Goal: Task Accomplishment & Management: Use online tool/utility

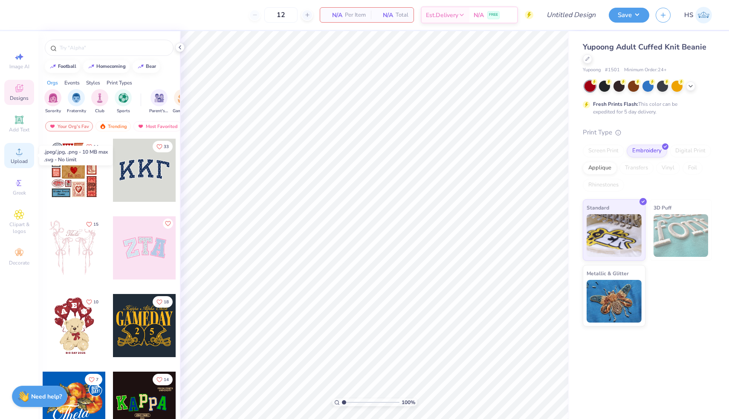
click at [14, 155] on icon at bounding box center [19, 151] width 10 height 10
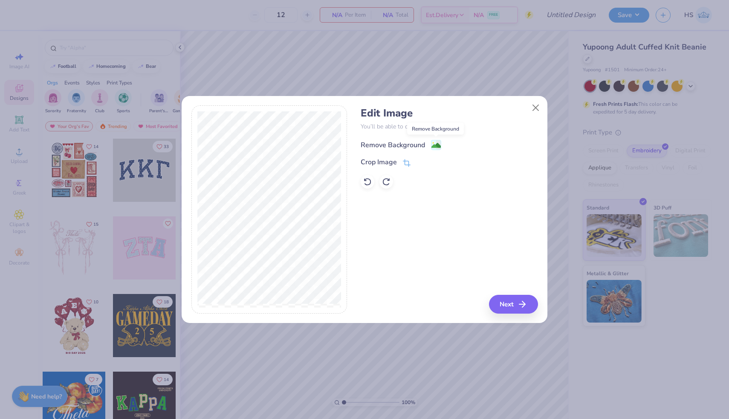
click at [433, 144] on image at bounding box center [435, 145] width 9 height 9
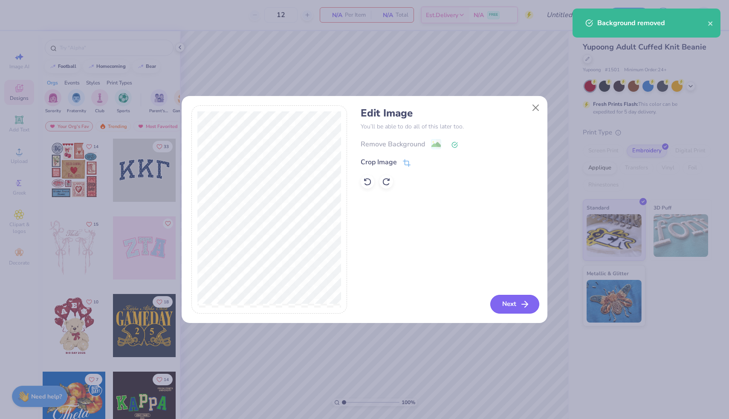
click at [514, 298] on button "Next" at bounding box center [514, 304] width 49 height 19
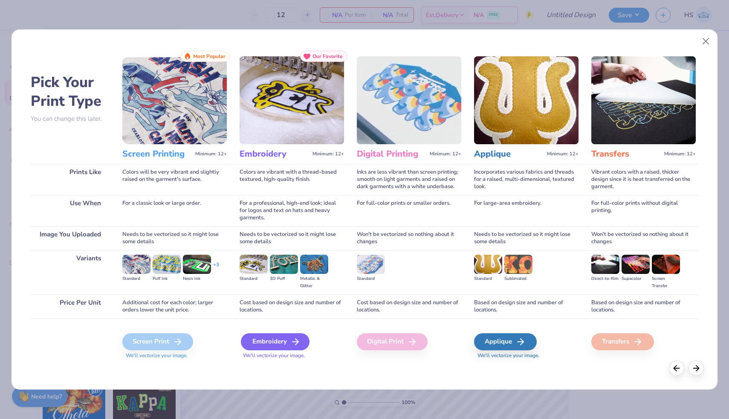
click at [278, 344] on div "Embroidery" at bounding box center [275, 341] width 69 height 17
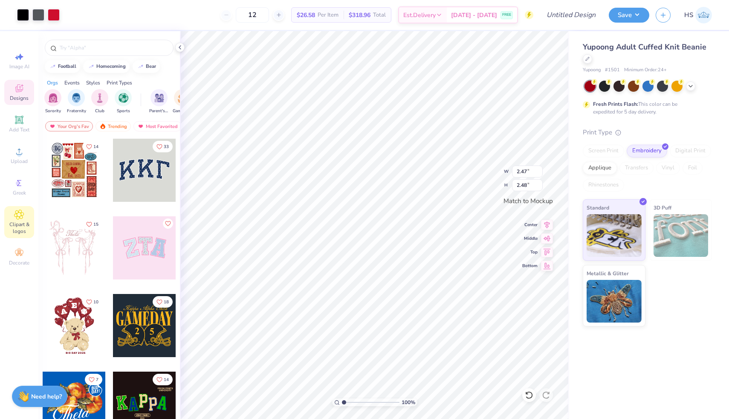
click at [20, 217] on icon at bounding box center [18, 214] width 9 height 9
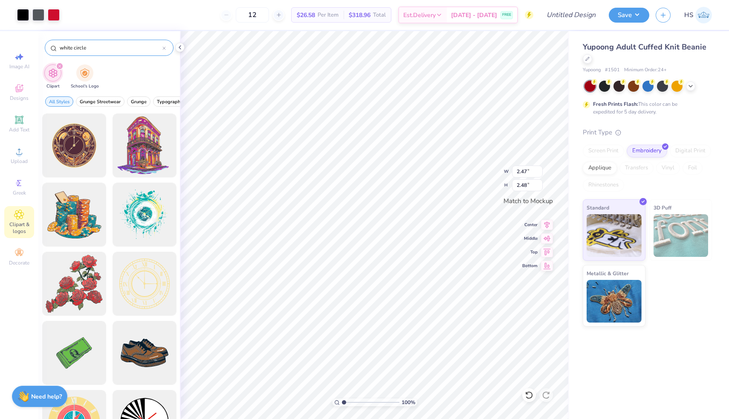
type input "white circle"
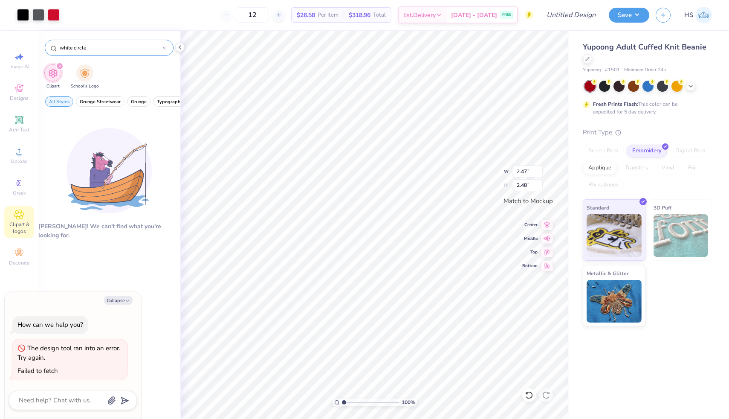
click at [161, 48] on input "white circle" at bounding box center [111, 47] width 104 height 9
click at [163, 48] on icon at bounding box center [164, 48] width 3 height 3
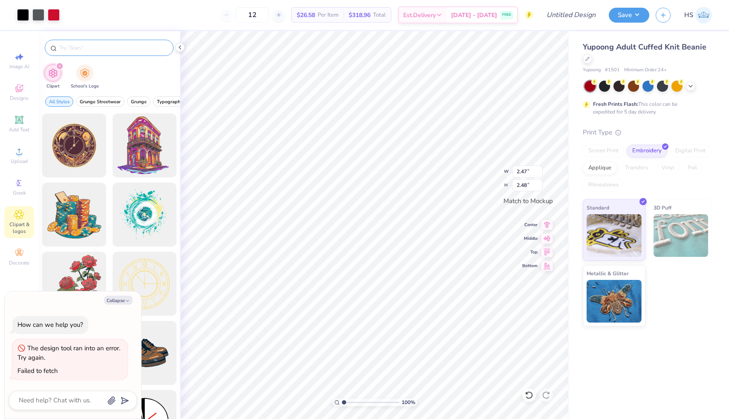
click at [120, 75] on div "Clipart School's Logo" at bounding box center [109, 78] width 142 height 32
click at [19, 152] on icon at bounding box center [19, 151] width 6 height 6
click at [20, 150] on icon at bounding box center [19, 151] width 10 height 10
click at [19, 153] on circle at bounding box center [19, 154] width 5 height 5
click at [116, 298] on button "Collapse" at bounding box center [118, 299] width 29 height 9
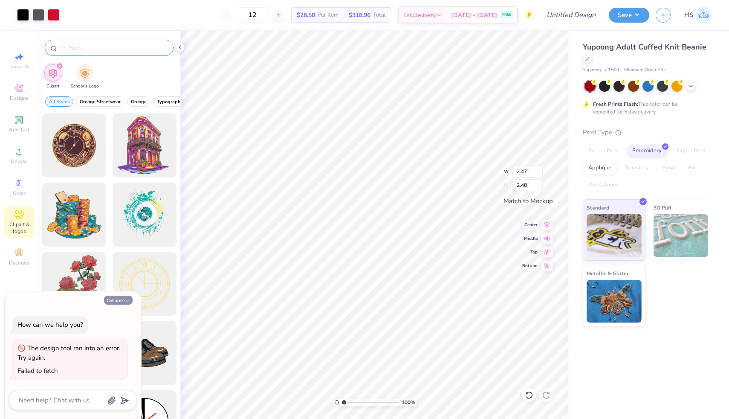
type textarea "x"
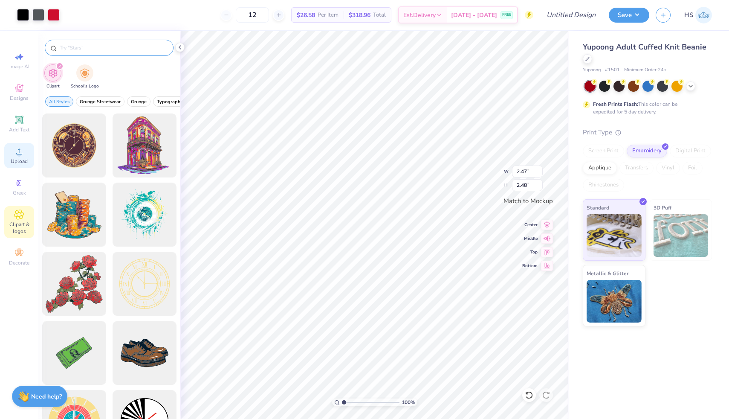
click at [16, 159] on span "Upload" at bounding box center [19, 161] width 17 height 7
click at [17, 153] on circle at bounding box center [19, 154] width 5 height 5
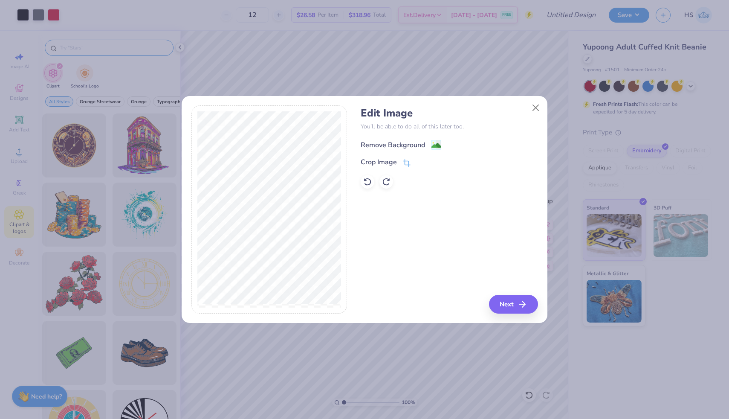
click at [435, 142] on image at bounding box center [435, 145] width 9 height 9
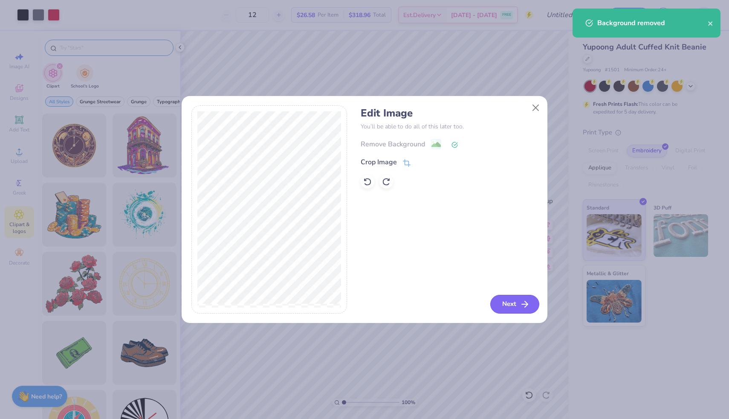
click at [524, 306] on icon "button" at bounding box center [525, 304] width 10 height 10
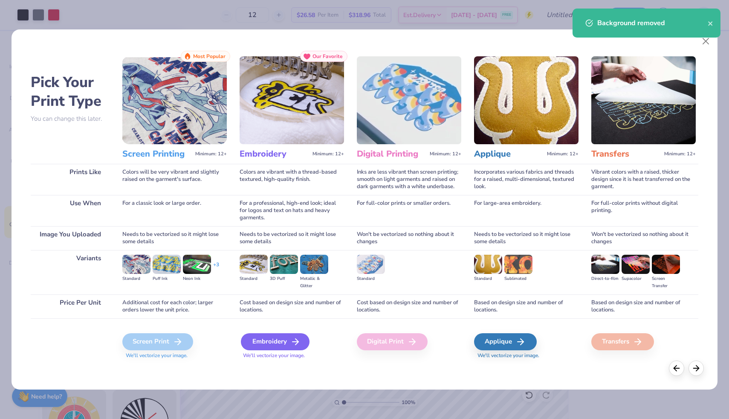
click at [280, 342] on div "Embroidery" at bounding box center [275, 341] width 69 height 17
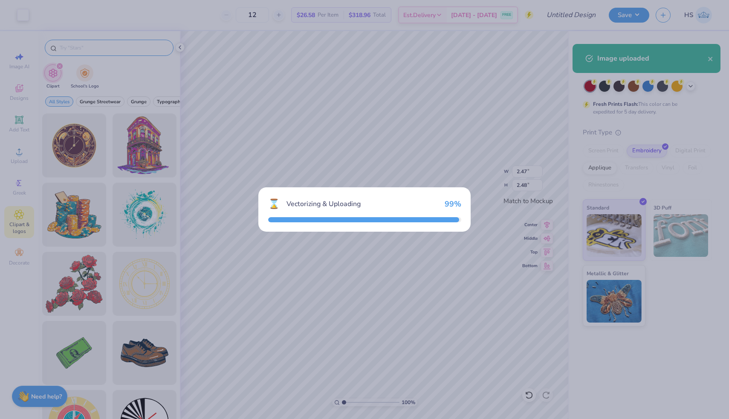
type input "2.48"
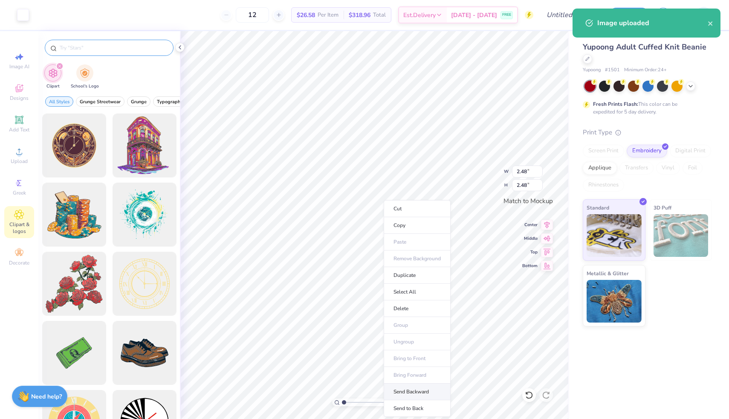
click at [414, 386] on li "Send Backward" at bounding box center [417, 391] width 67 height 17
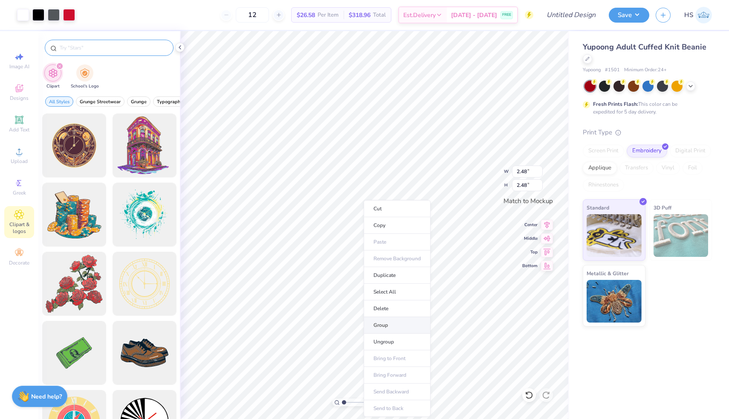
click at [391, 324] on li "Group" at bounding box center [397, 325] width 67 height 17
type input "2.39"
click at [542, 226] on icon at bounding box center [547, 223] width 12 height 10
click at [547, 236] on icon at bounding box center [547, 237] width 12 height 10
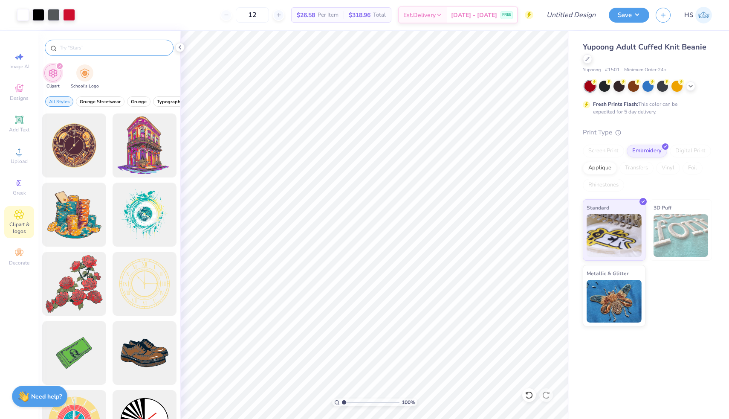
click at [623, 47] on span "Yupoong Adult Cuffed Knit Beanie" at bounding box center [645, 47] width 124 height 10
click at [588, 19] on input "Design Title" at bounding box center [561, 14] width 84 height 17
click at [611, 15] on button "Save" at bounding box center [629, 13] width 41 height 15
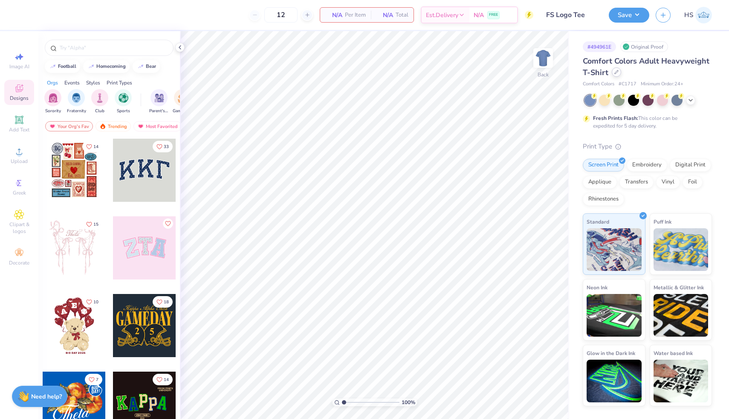
click at [617, 70] on icon at bounding box center [616, 72] width 4 height 4
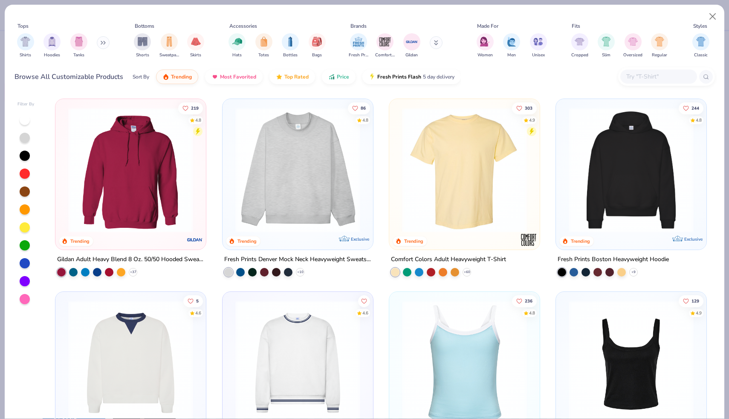
click at [650, 79] on input "text" at bounding box center [658, 77] width 66 height 10
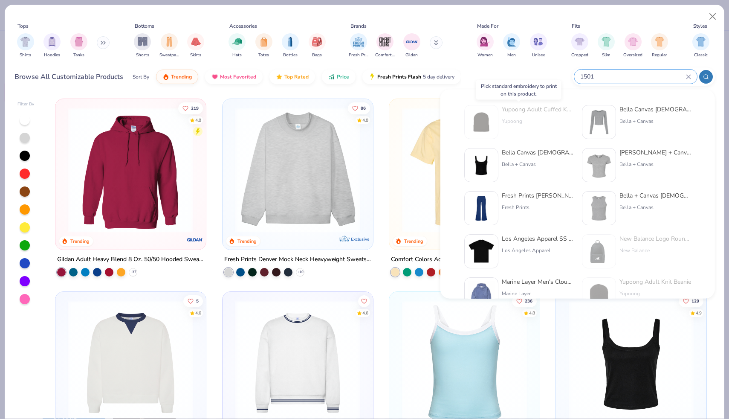
type input "1501"
click at [544, 110] on div "Yupoong Adult Cuffed Knit Beanie" at bounding box center [538, 109] width 72 height 9
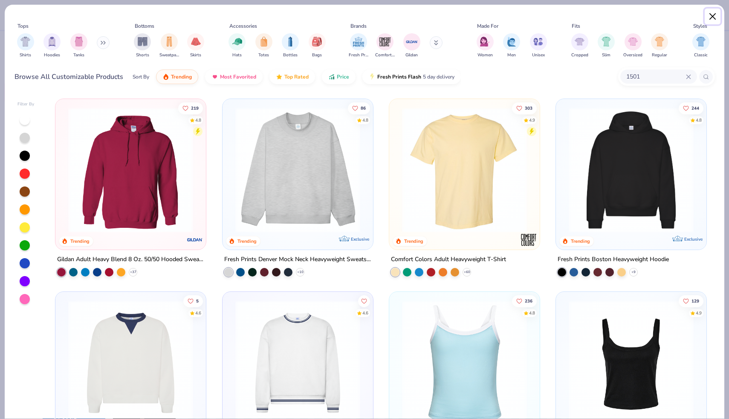
click at [712, 17] on button "Close" at bounding box center [713, 17] width 16 height 16
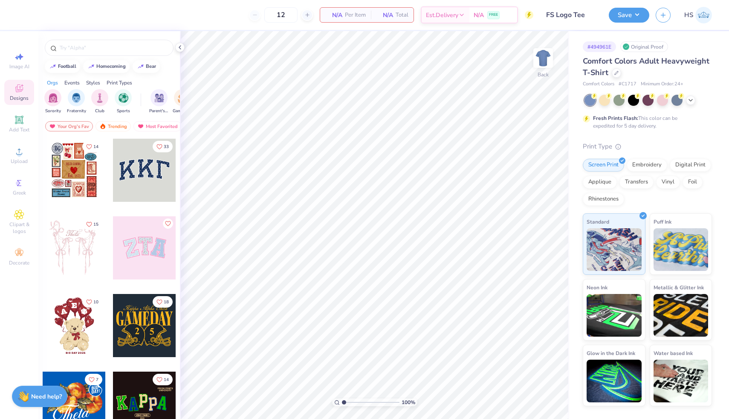
click at [642, 173] on div "Screen Print Embroidery Digital Print Applique Transfers Vinyl Foil Rhinestones" at bounding box center [647, 182] width 129 height 47
click at [641, 166] on div "Embroidery" at bounding box center [647, 163] width 41 height 13
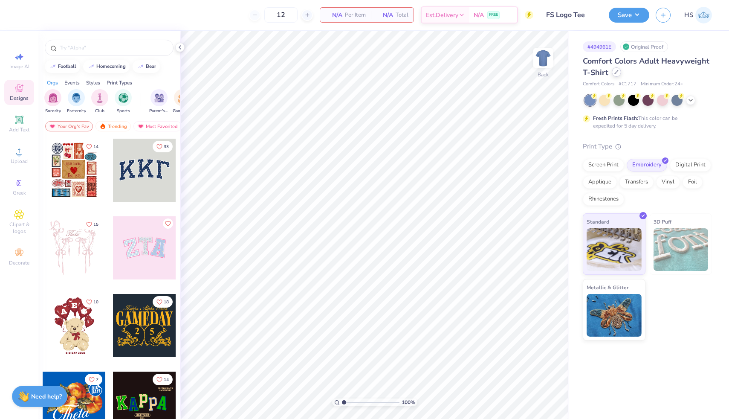
click at [617, 76] on div at bounding box center [616, 71] width 9 height 9
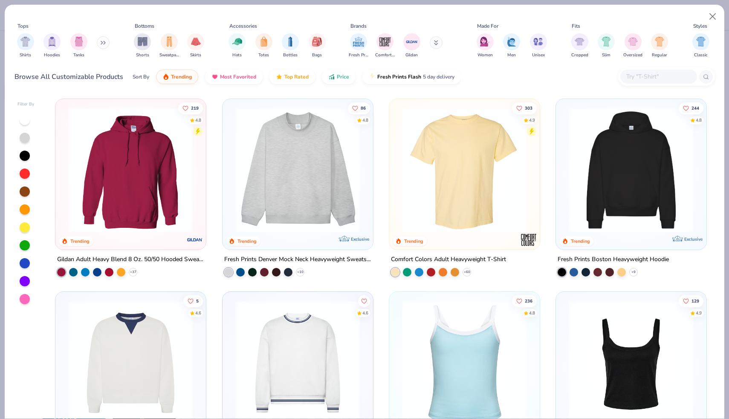
click at [643, 78] on input "text" at bounding box center [658, 77] width 66 height 10
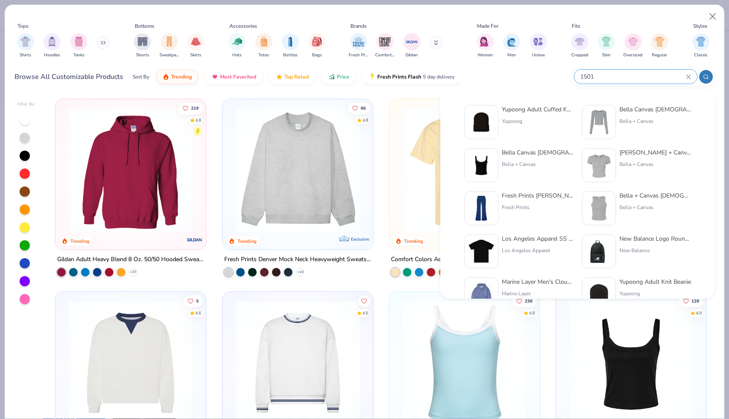
type input "1501"
click at [533, 115] on div "Yupoong Adult Cuffed Knit Beanie Yupoong" at bounding box center [538, 122] width 72 height 34
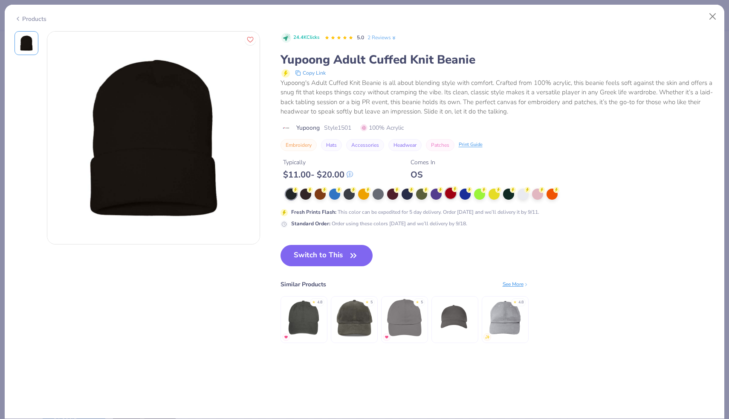
click at [454, 194] on div at bounding box center [450, 193] width 11 height 11
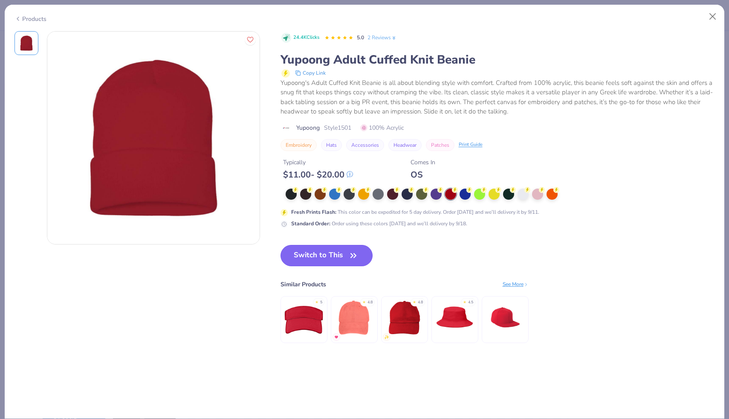
click at [332, 250] on button "Switch to This" at bounding box center [327, 255] width 93 height 21
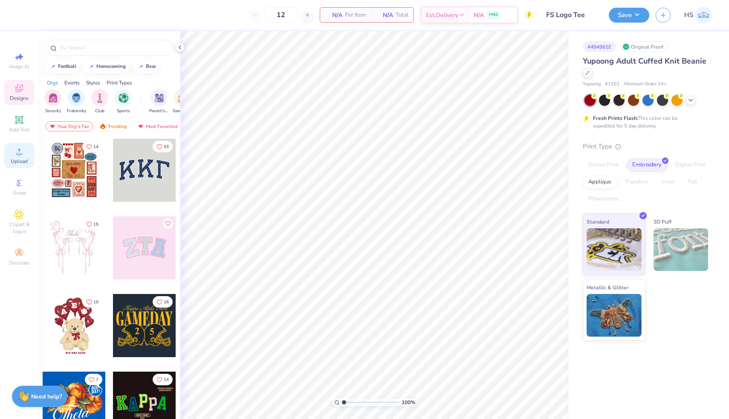
click at [22, 155] on icon at bounding box center [19, 151] width 10 height 10
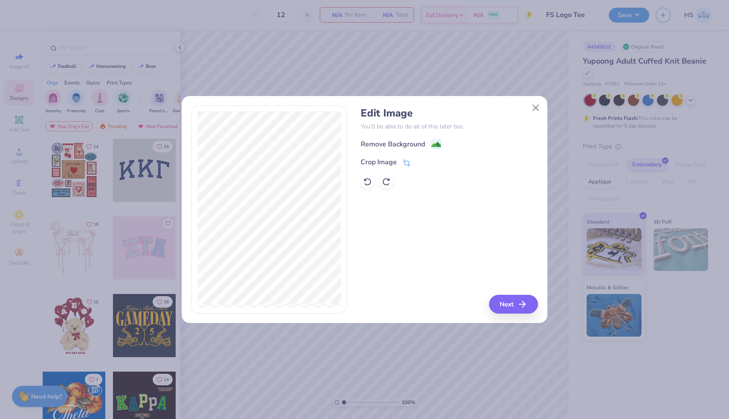
click at [432, 150] on div "Remove Background Crop Image" at bounding box center [449, 164] width 177 height 50
click at [435, 145] on image at bounding box center [435, 145] width 9 height 9
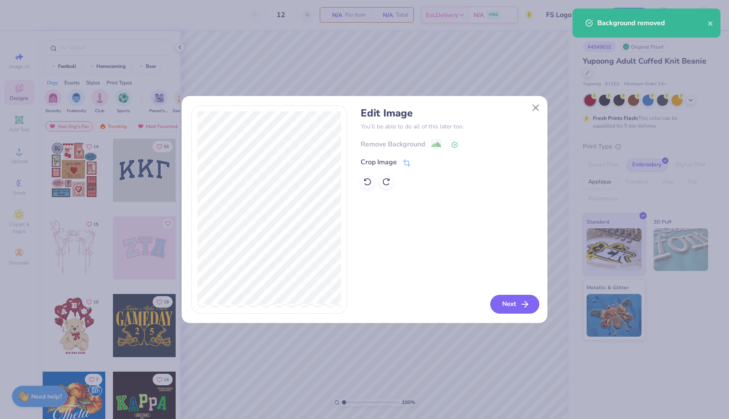
click at [514, 304] on button "Next" at bounding box center [514, 304] width 49 height 19
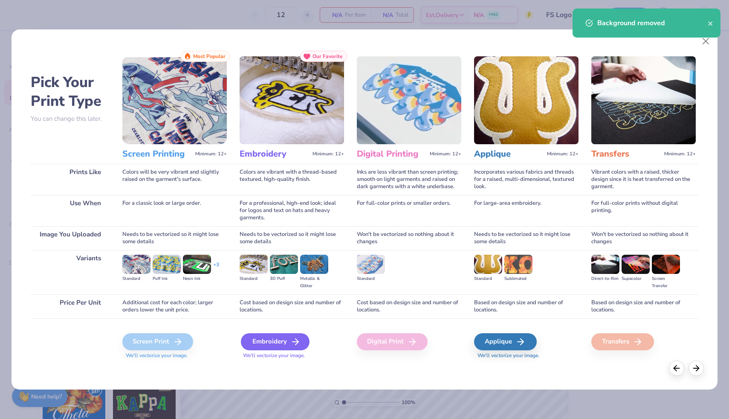
click at [257, 341] on div "Embroidery" at bounding box center [275, 341] width 69 height 17
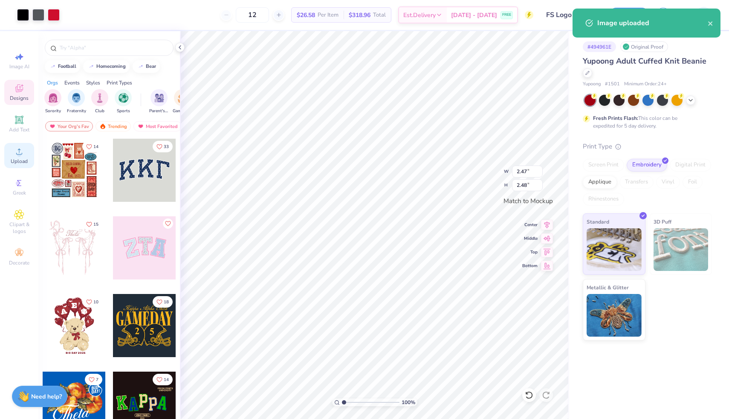
click at [26, 154] on div "Upload" at bounding box center [19, 155] width 30 height 25
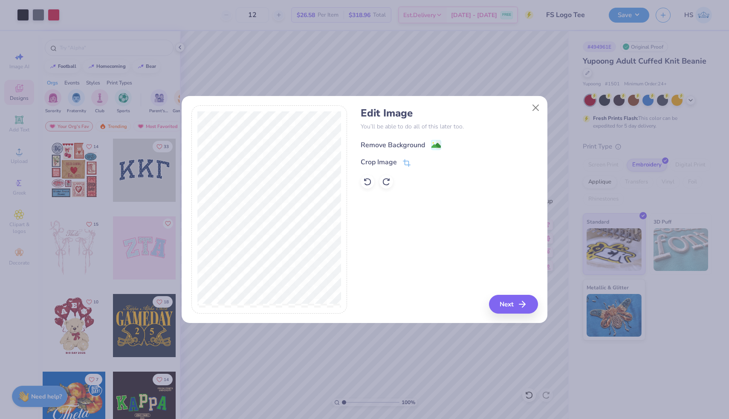
click at [437, 145] on image at bounding box center [435, 145] width 9 height 9
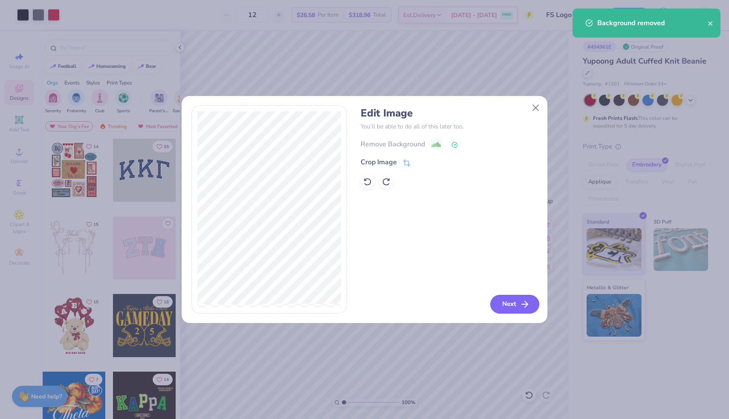
click at [506, 300] on button "Next" at bounding box center [514, 304] width 49 height 19
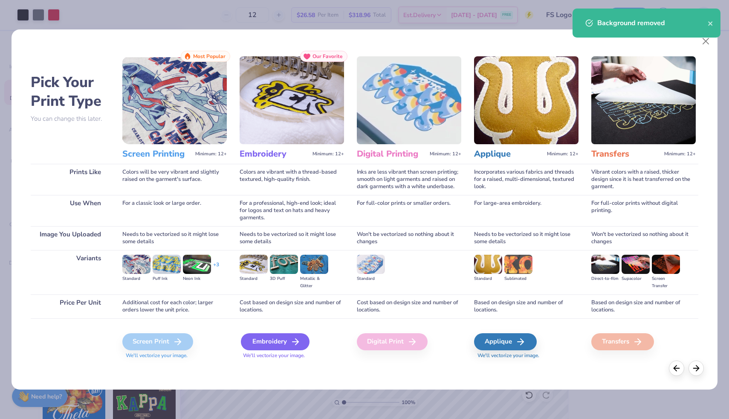
click at [281, 340] on div "Embroidery" at bounding box center [275, 341] width 69 height 17
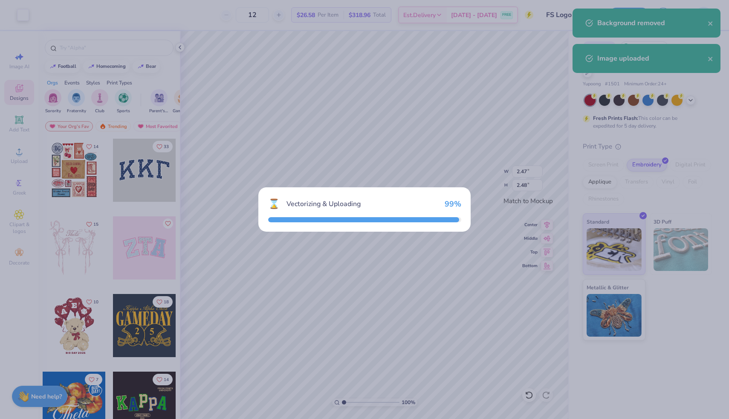
type input "2.48"
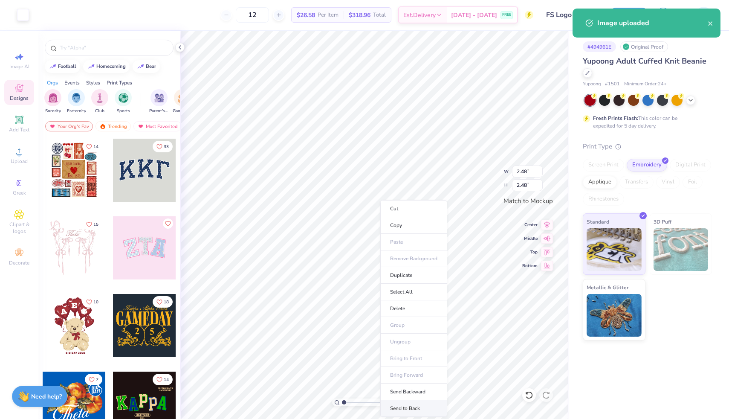
click at [407, 403] on li "Send to Back" at bounding box center [413, 408] width 67 height 17
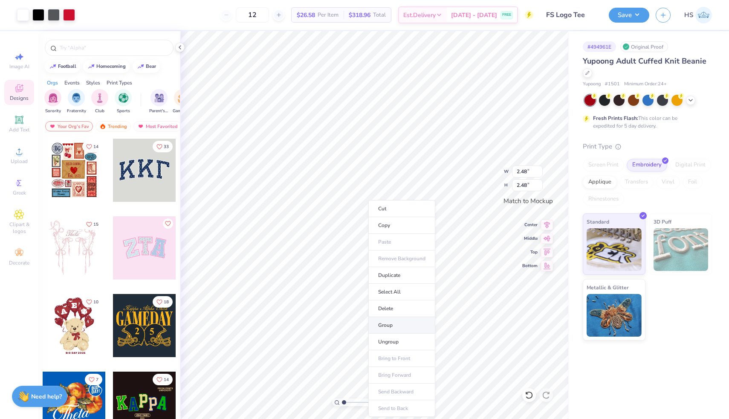
click at [383, 327] on li "Group" at bounding box center [401, 325] width 67 height 17
type input "2.38"
click at [549, 227] on icon at bounding box center [547, 223] width 12 height 10
click at [548, 237] on icon at bounding box center [547, 237] width 12 height 10
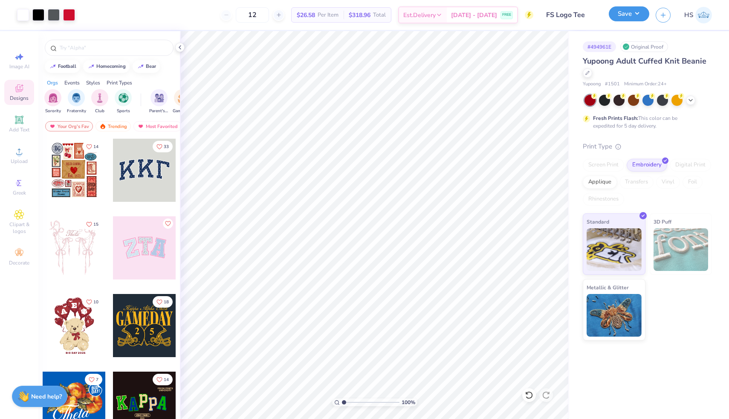
click at [625, 14] on button "Save" at bounding box center [629, 13] width 41 height 15
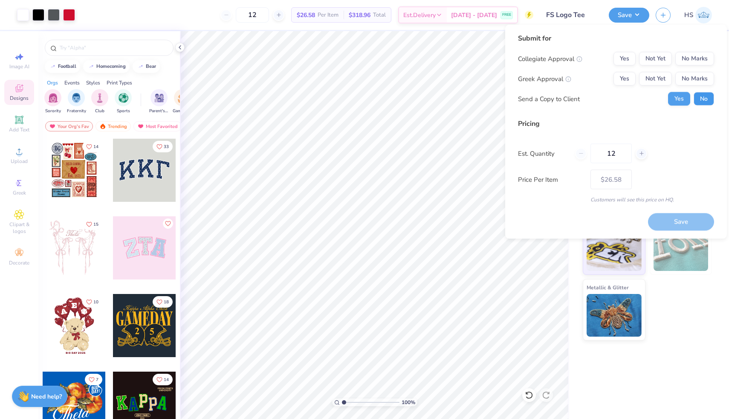
click at [702, 98] on button "No" at bounding box center [704, 99] width 20 height 14
click at [685, 79] on button "No Marks" at bounding box center [694, 79] width 39 height 14
click at [686, 60] on button "No Marks" at bounding box center [694, 59] width 39 height 14
type input "$26.58"
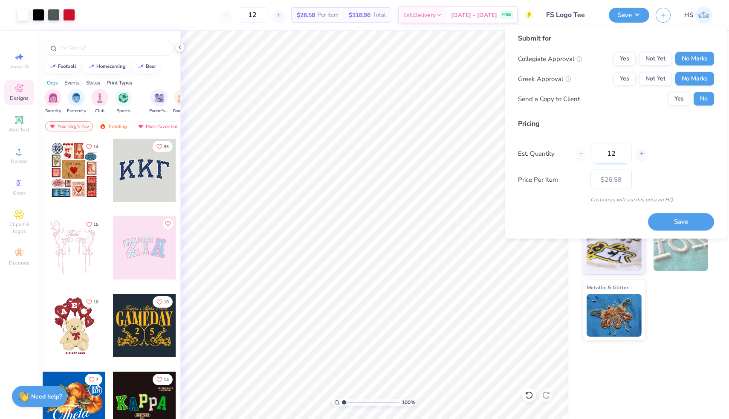
click at [620, 153] on input "12" at bounding box center [611, 154] width 41 height 20
type input "1"
type input "36"
type input "$18.93"
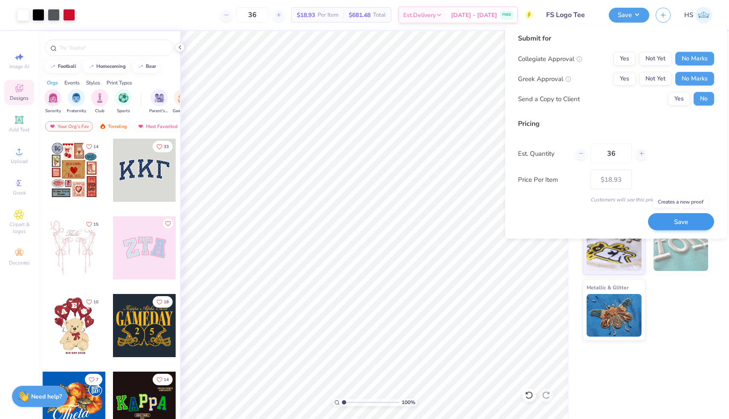
type input "36"
click at [663, 217] on button "Save" at bounding box center [681, 221] width 66 height 17
type input "– –"
